Goal: Navigation & Orientation: Find specific page/section

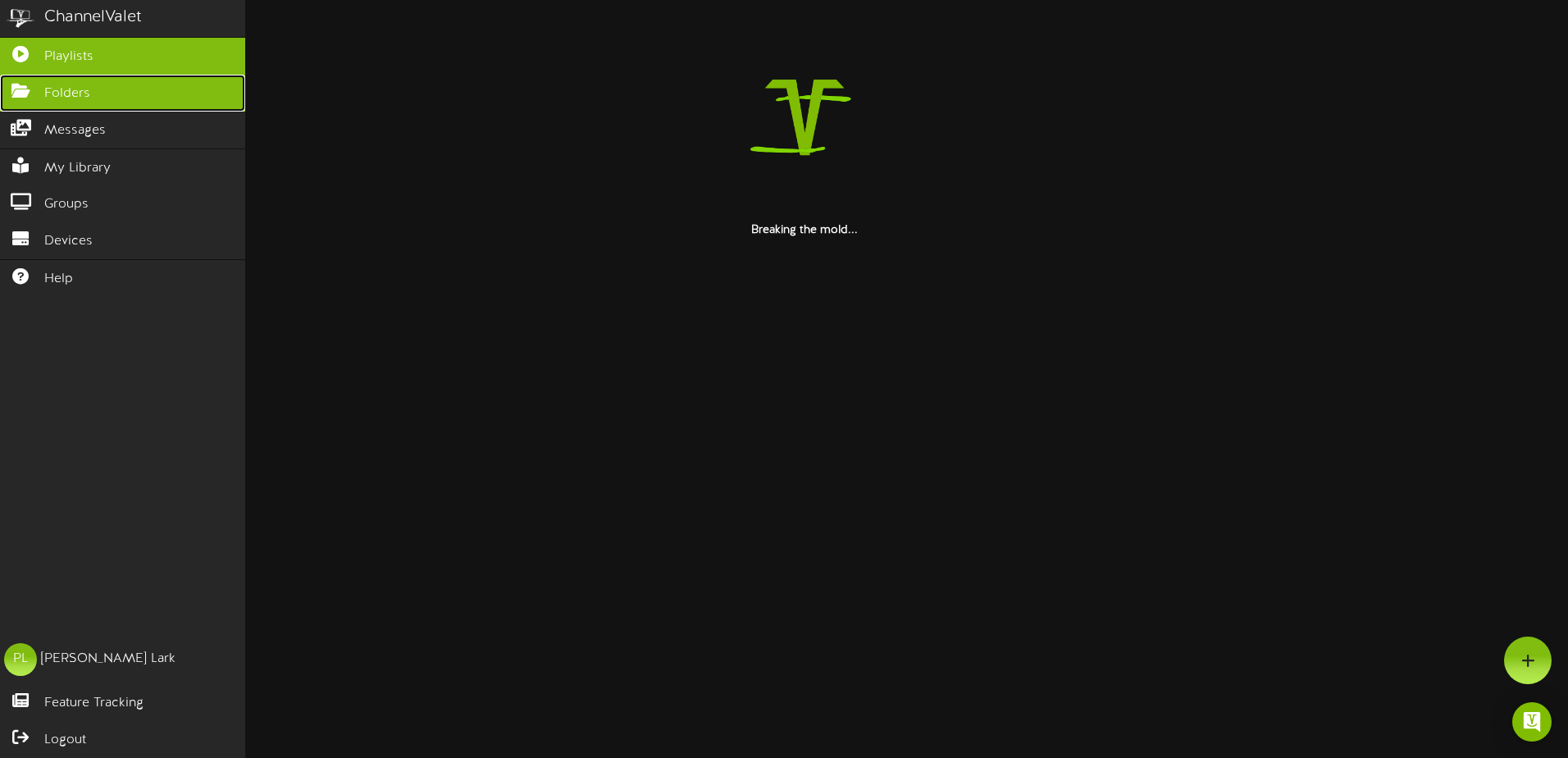
click at [49, 88] on span "Folders" at bounding box center [67, 94] width 46 height 19
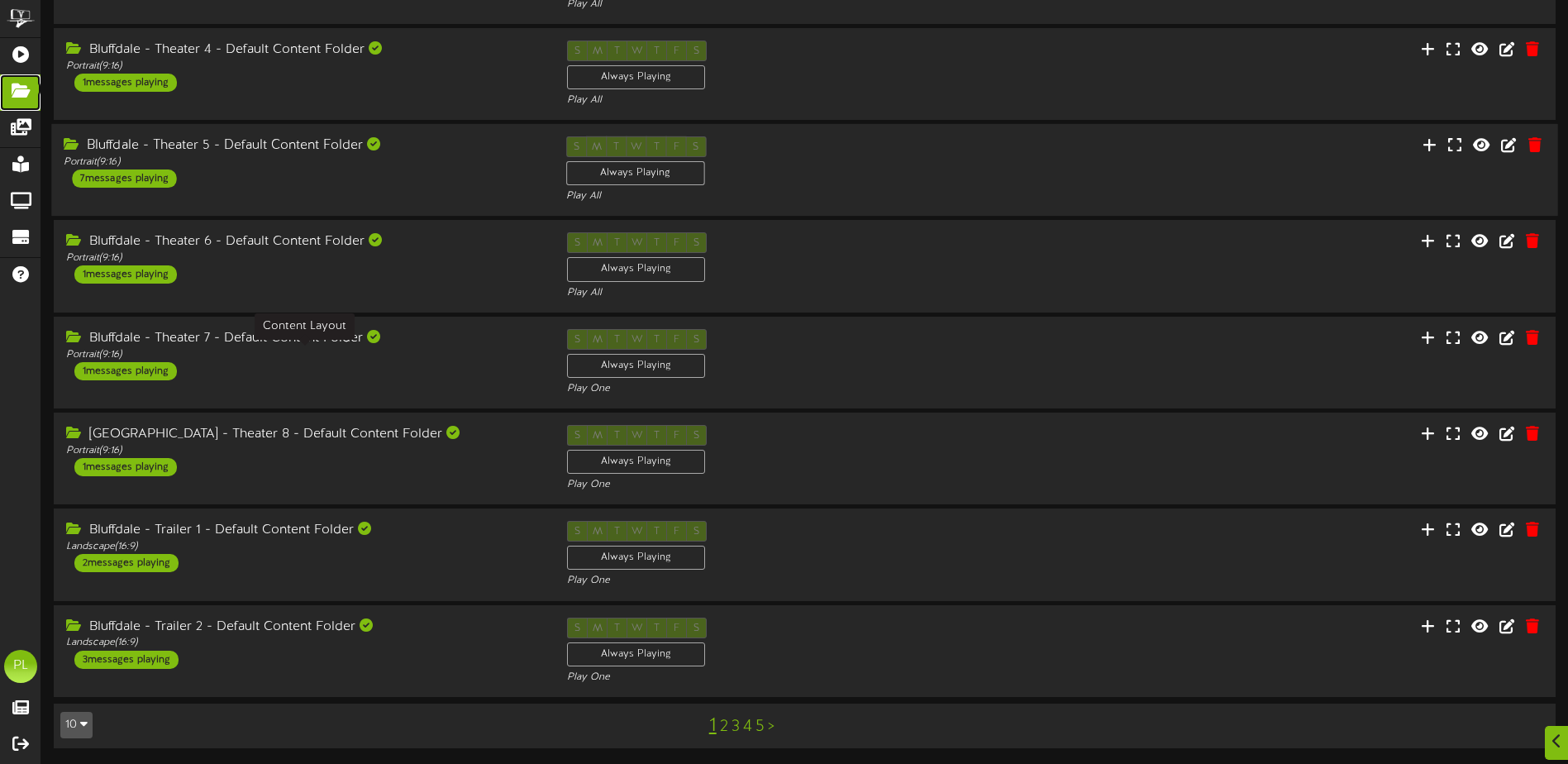
scroll to position [335, 0]
click at [76, 723] on button "10" at bounding box center [76, 724] width 33 height 26
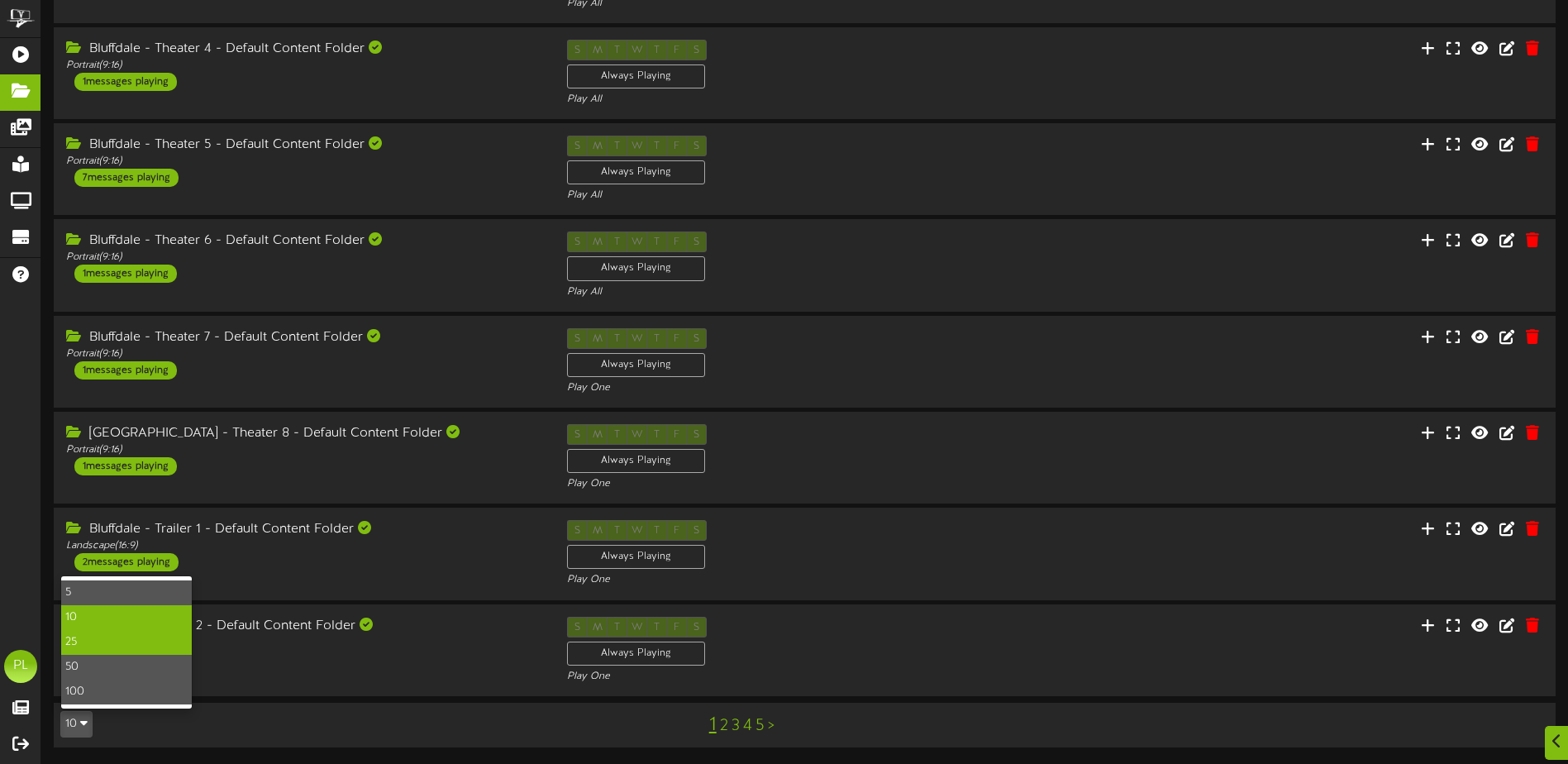
click at [92, 632] on div "25" at bounding box center [126, 642] width 131 height 25
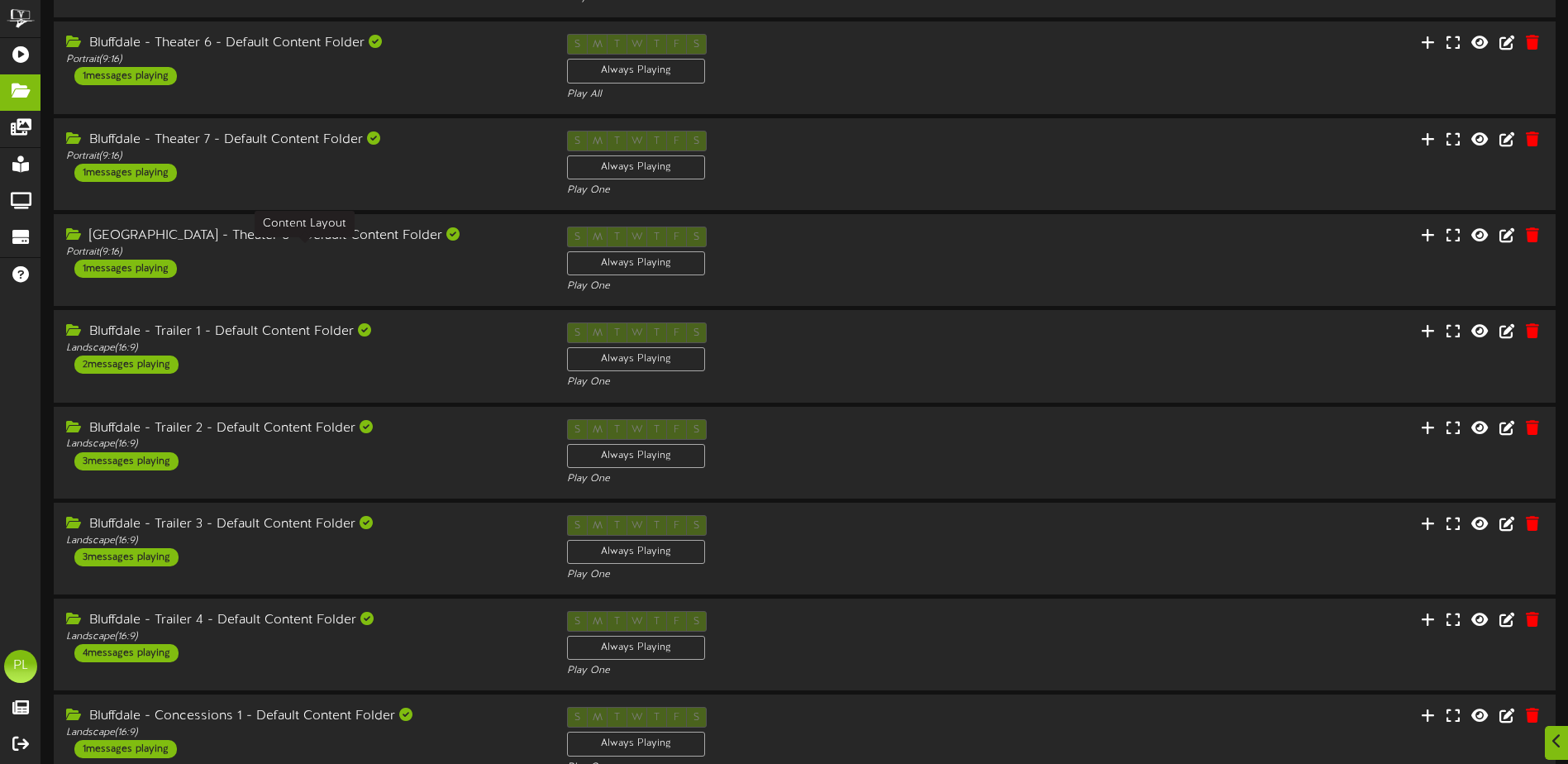
scroll to position [579, 0]
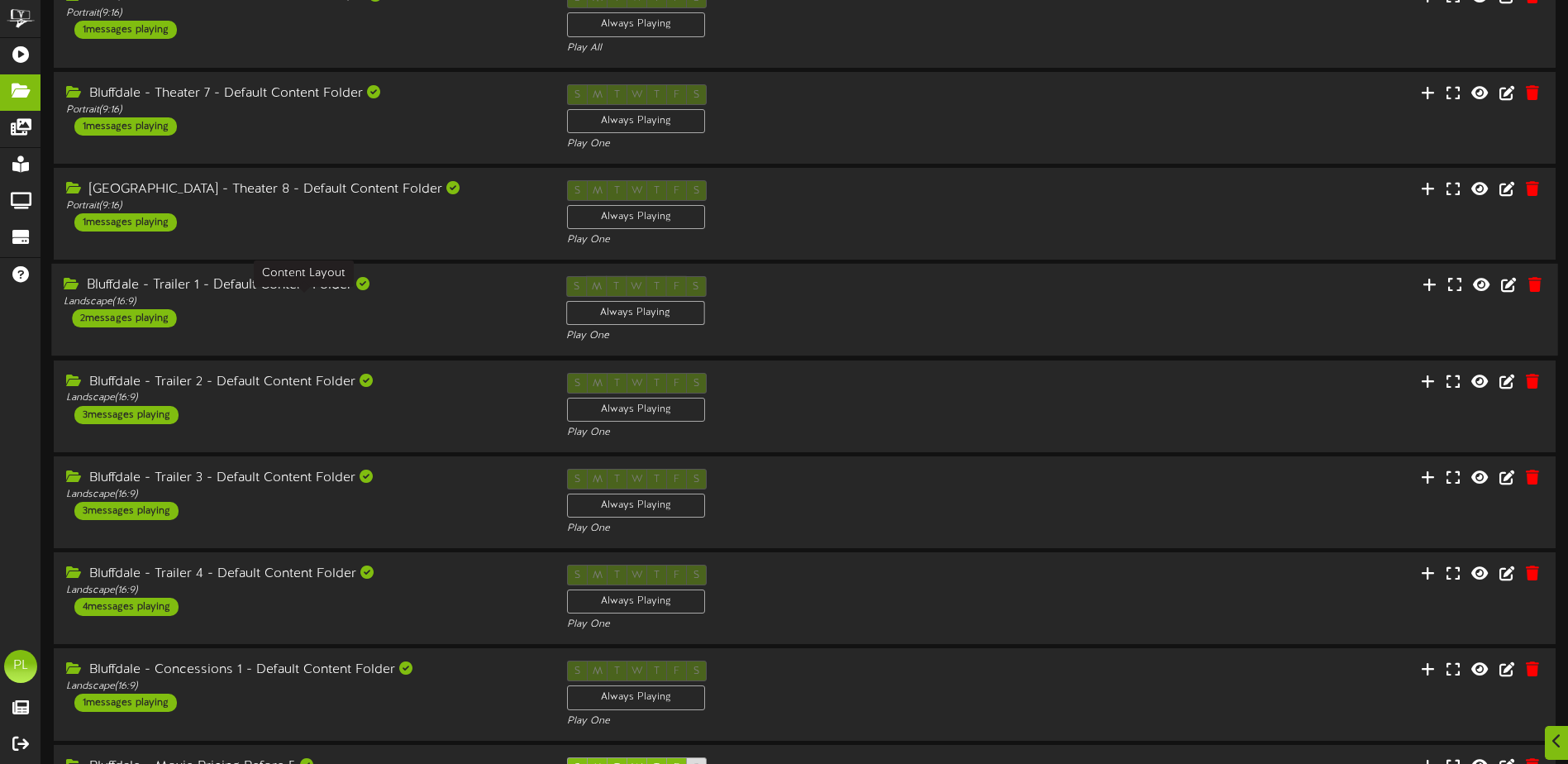
click at [334, 298] on div "Landscape ( 16:9 )" at bounding box center [302, 302] width 477 height 14
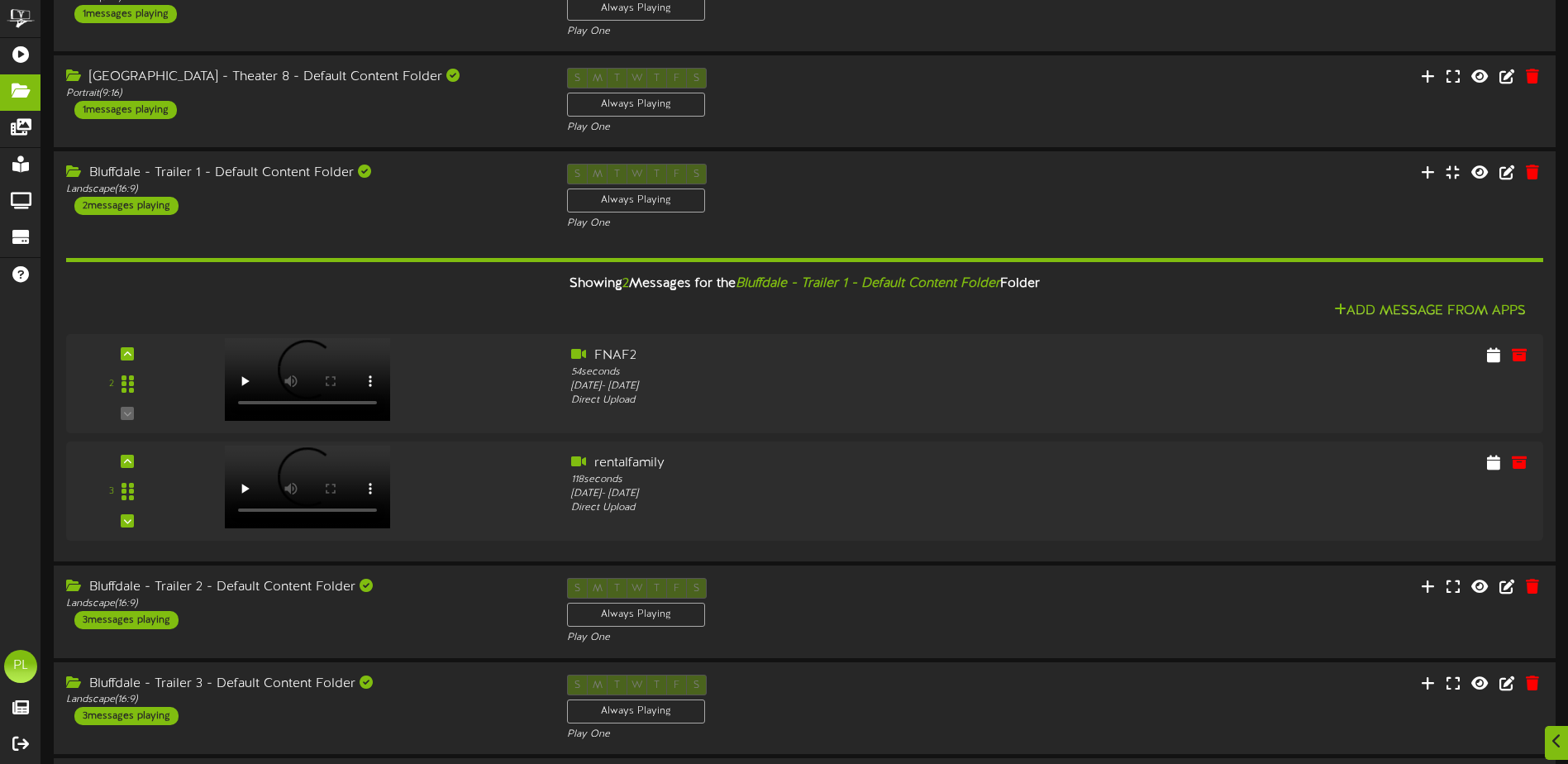
scroll to position [662, 0]
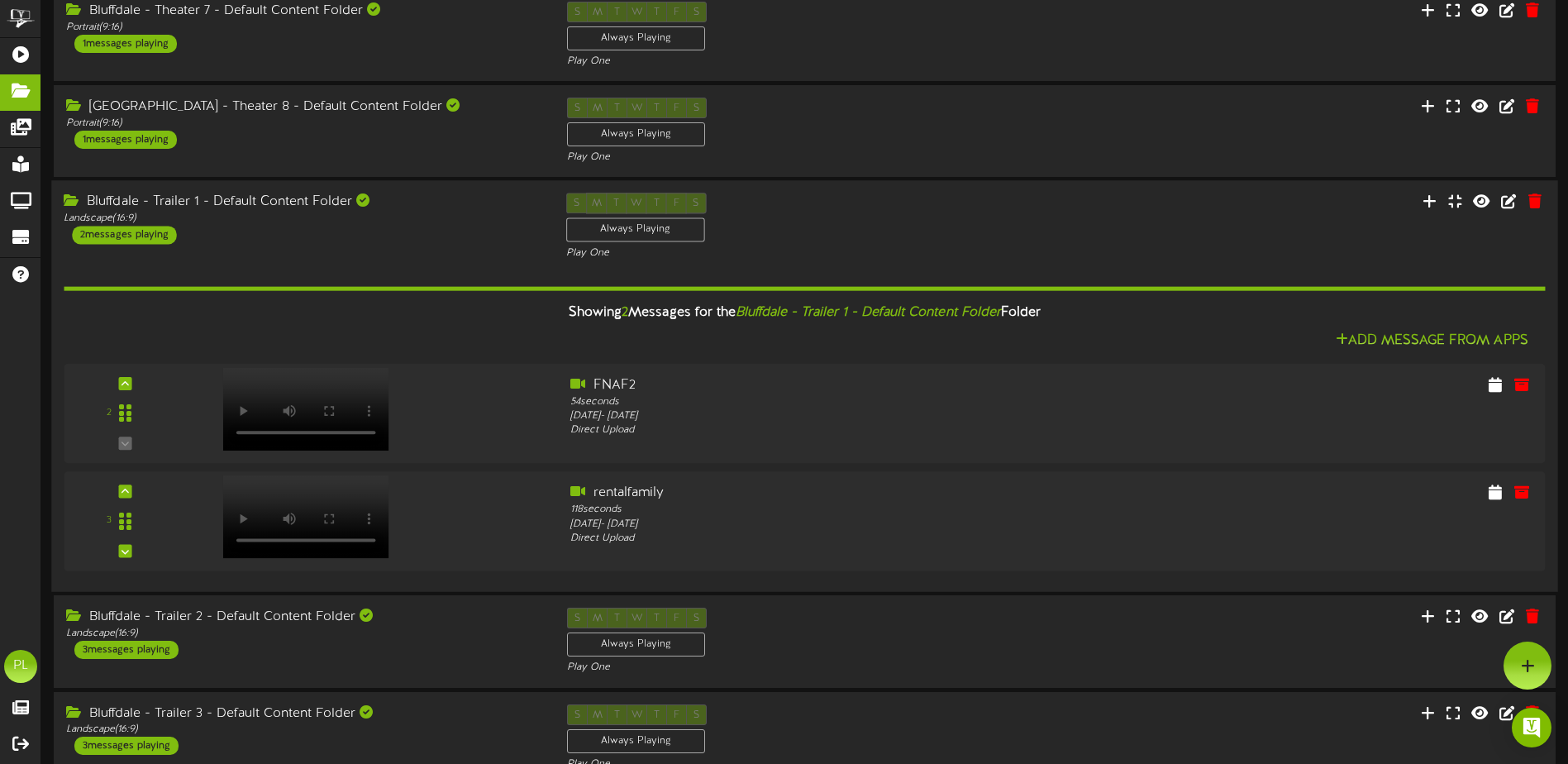
click at [280, 208] on div "Bluffdale - Trailer 1 - Default Content Folder" at bounding box center [302, 203] width 477 height 19
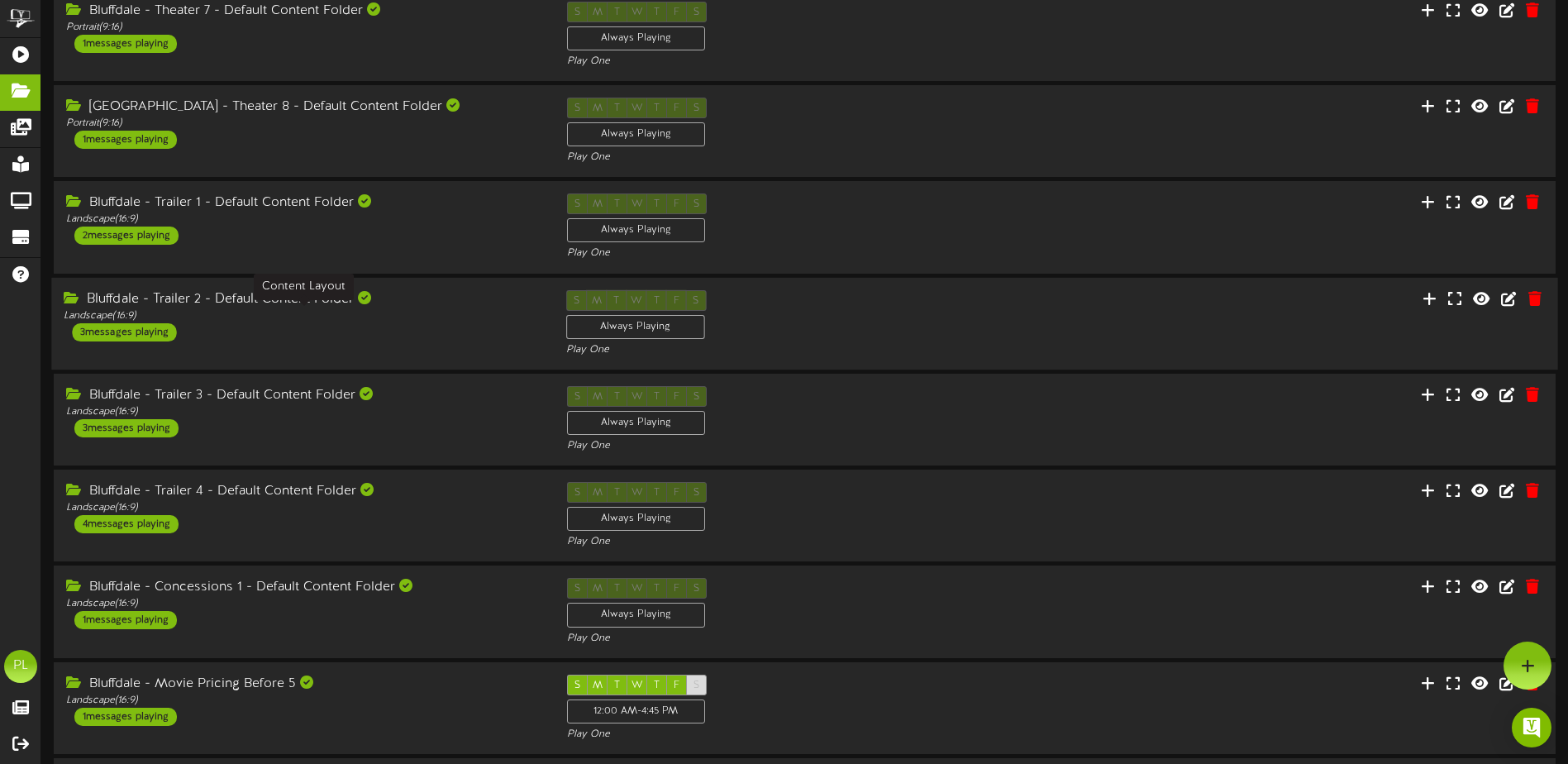
click at [279, 321] on div "Landscape ( 16:9 )" at bounding box center [302, 315] width 477 height 14
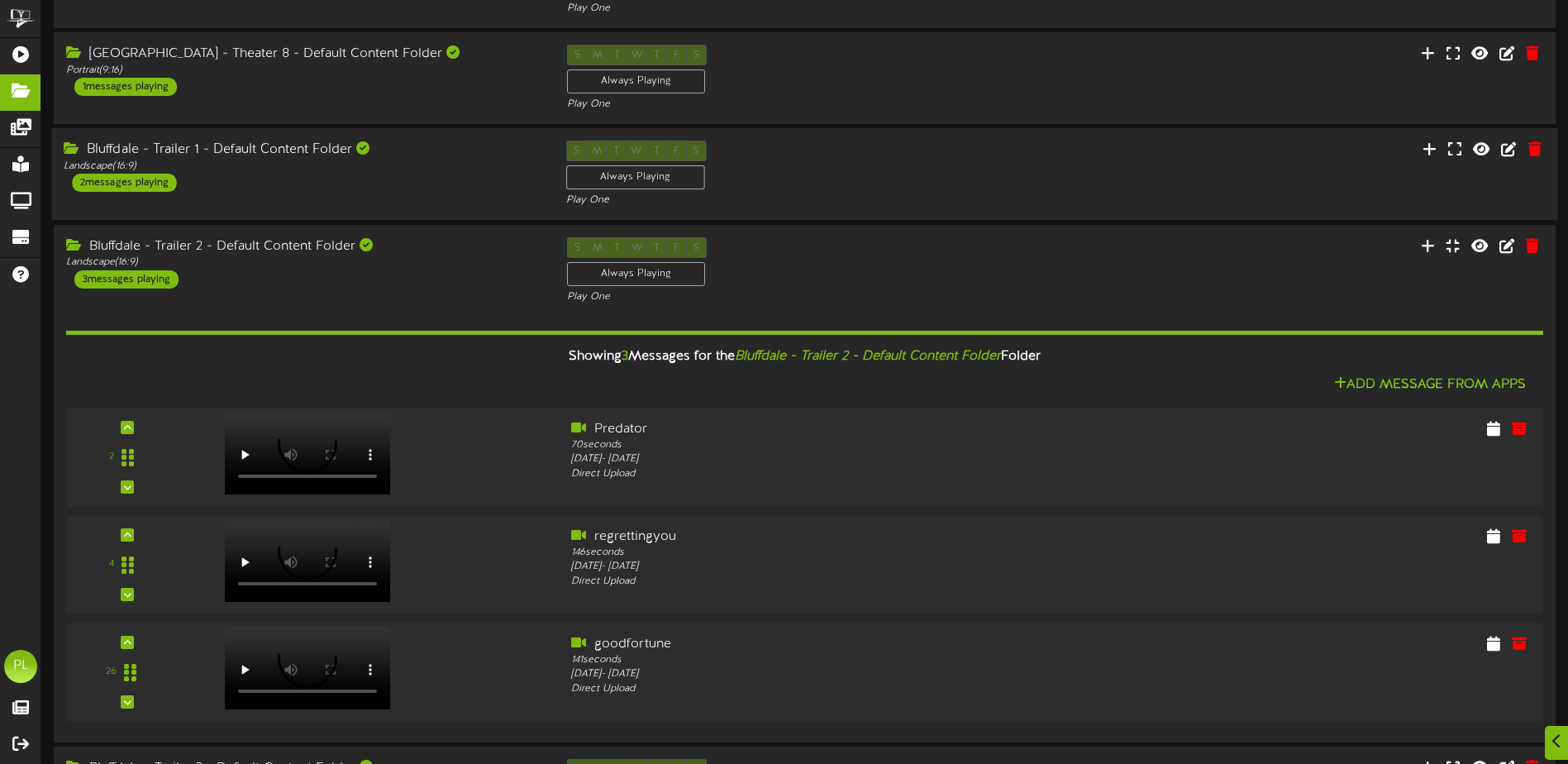
scroll to position [745, 0]
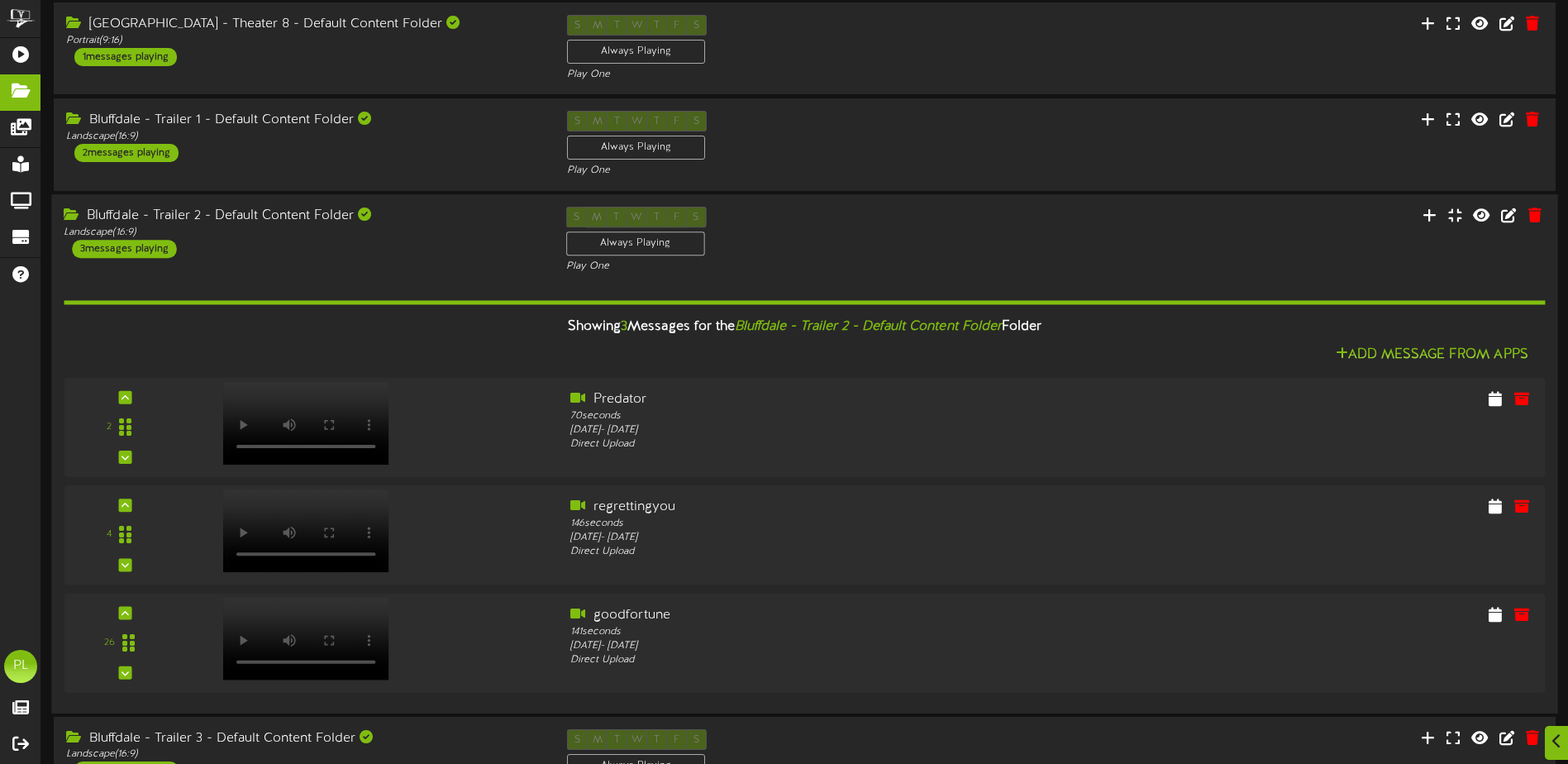
click at [247, 225] on div "Bluffdale - Trailer 2 - Default Content Folder" at bounding box center [302, 216] width 477 height 19
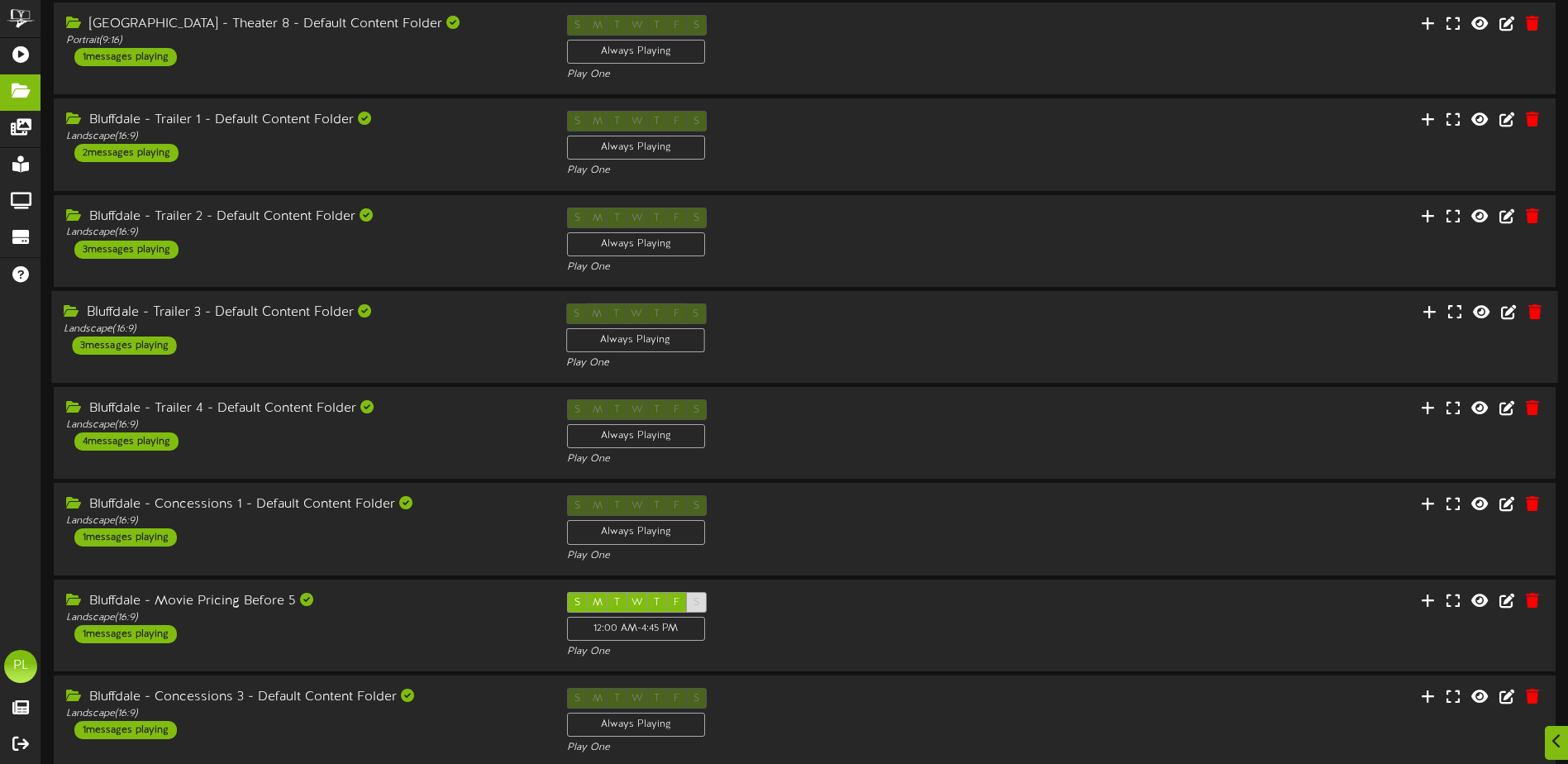
click at [269, 318] on div "Bluffdale - Trailer 3 - Default Content Folder" at bounding box center [302, 314] width 477 height 19
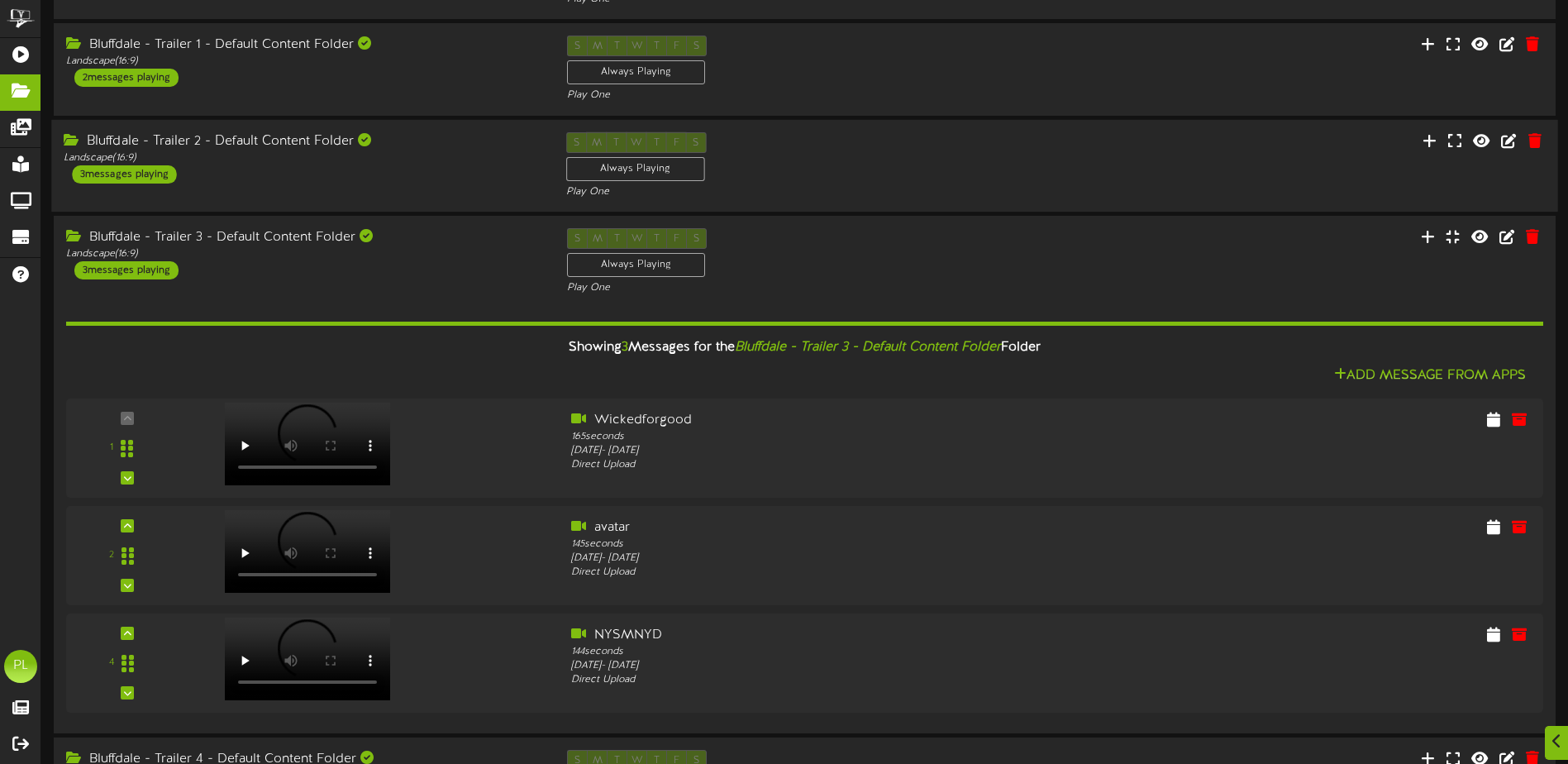
scroll to position [910, 0]
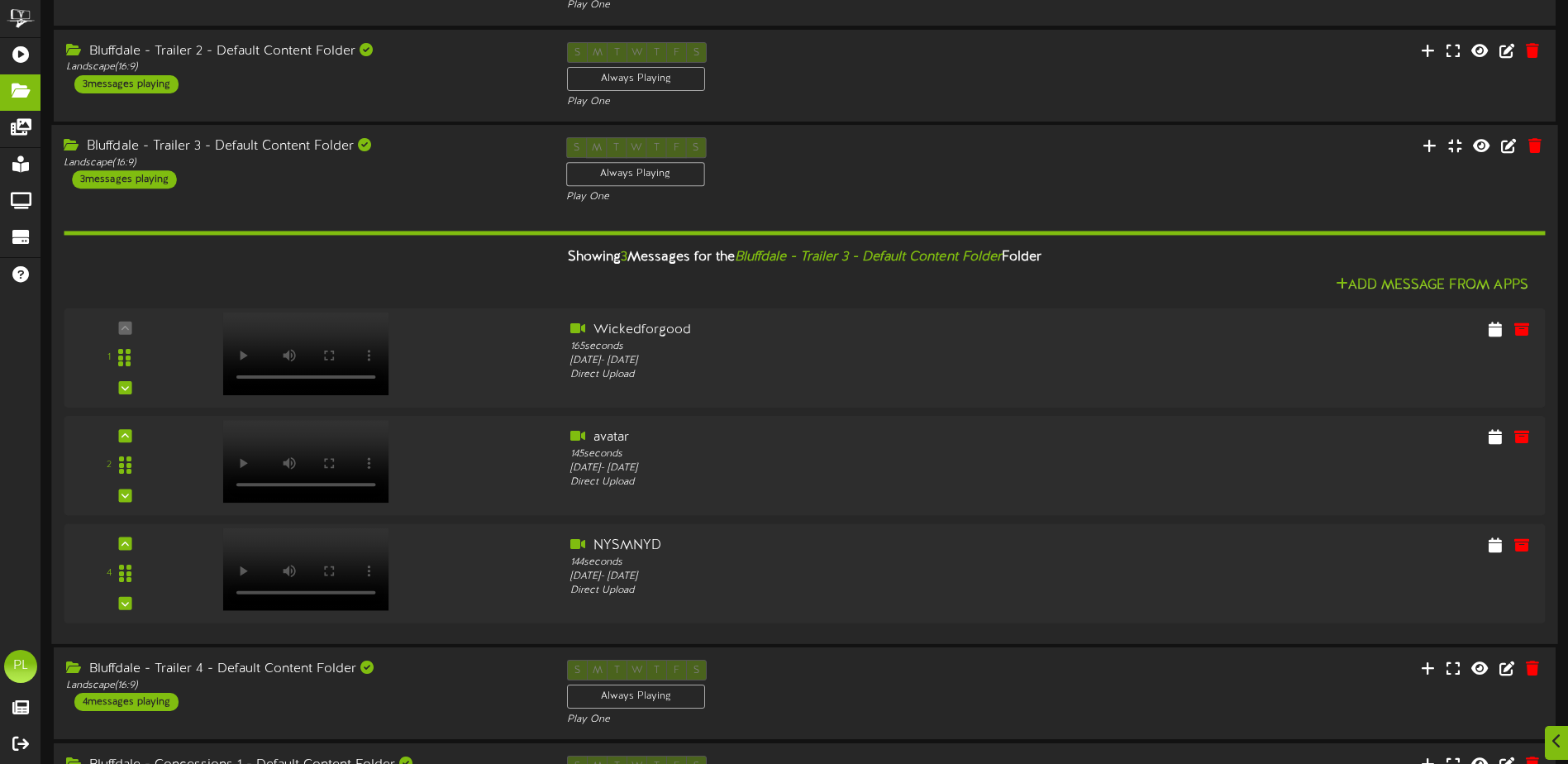
click at [291, 156] on div "Bluffdale - Trailer 3 - Default Content Folder" at bounding box center [302, 147] width 477 height 19
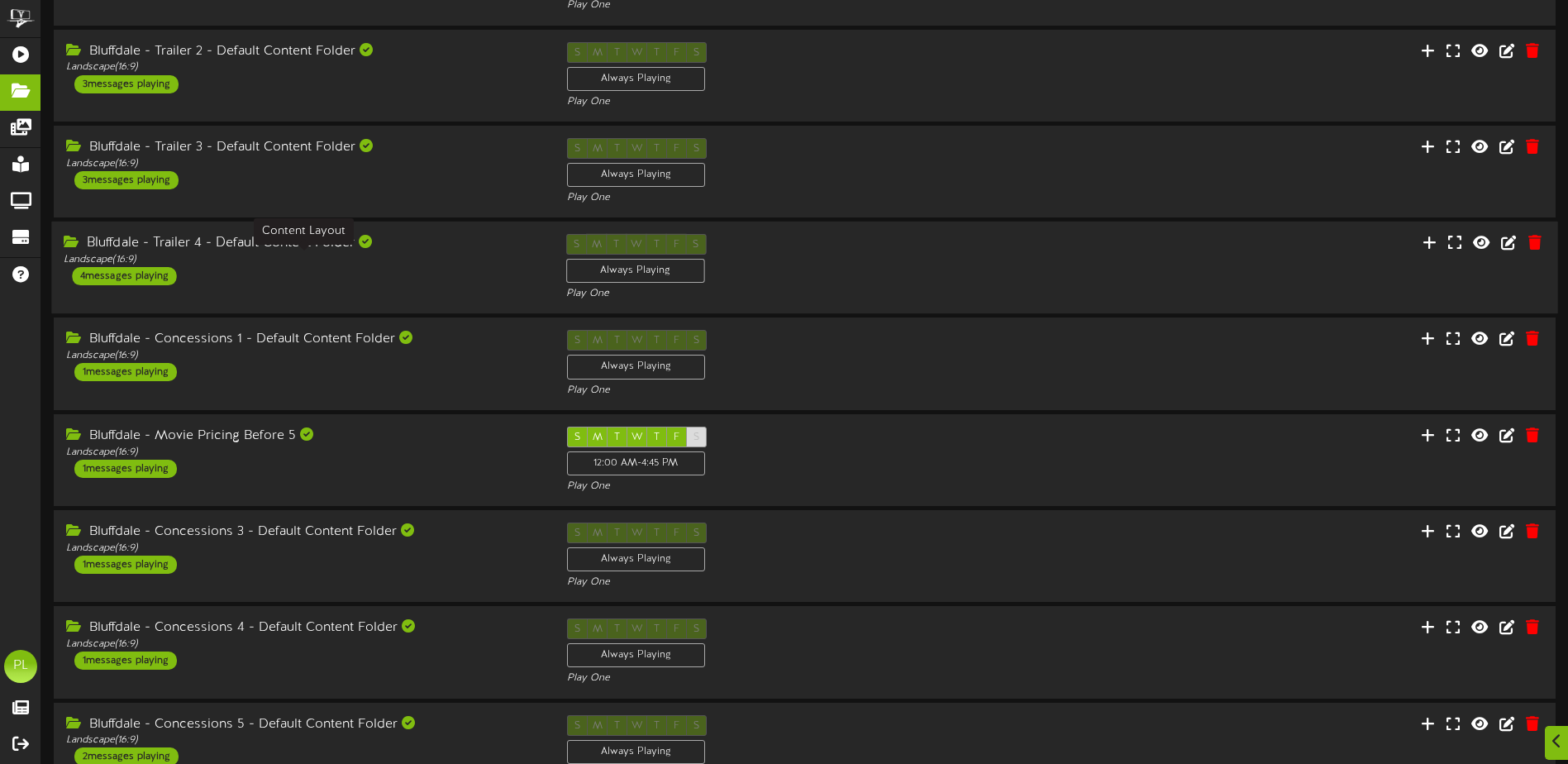
click at [306, 253] on div "Bluffdale - Trailer 4 - Default Content Folder" at bounding box center [302, 244] width 477 height 19
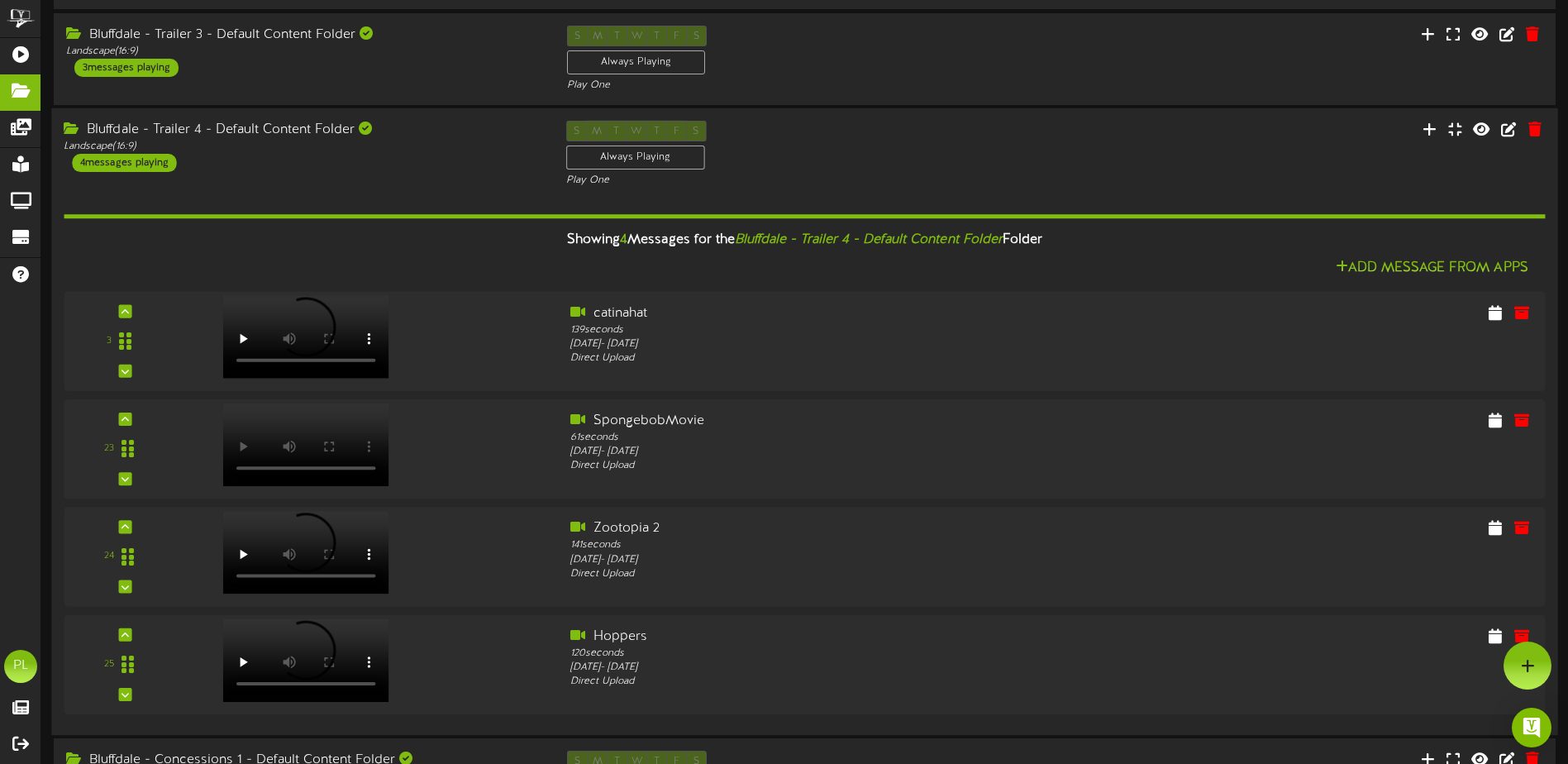
scroll to position [993, 0]
